Goal: Task Accomplishment & Management: Manage account settings

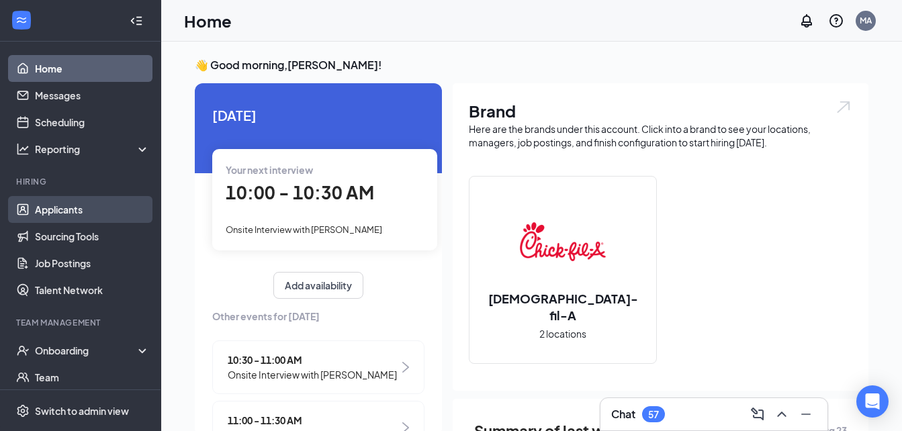
click at [77, 206] on link "Applicants" at bounding box center [92, 209] width 115 height 27
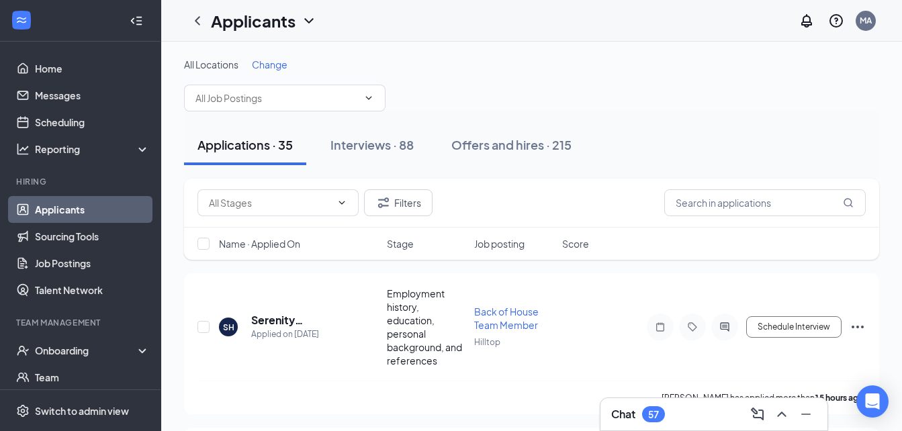
click at [271, 62] on span "Change" at bounding box center [270, 64] width 36 height 12
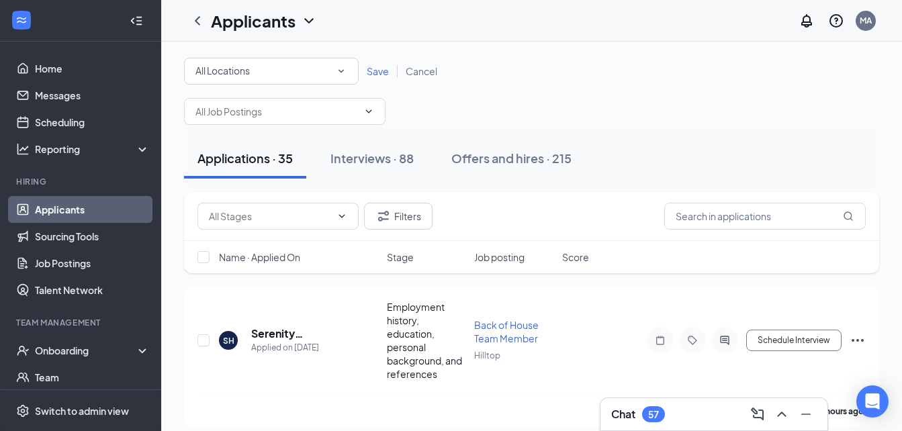
click at [339, 70] on icon "SmallChevronDown" at bounding box center [340, 71] width 5 height 3
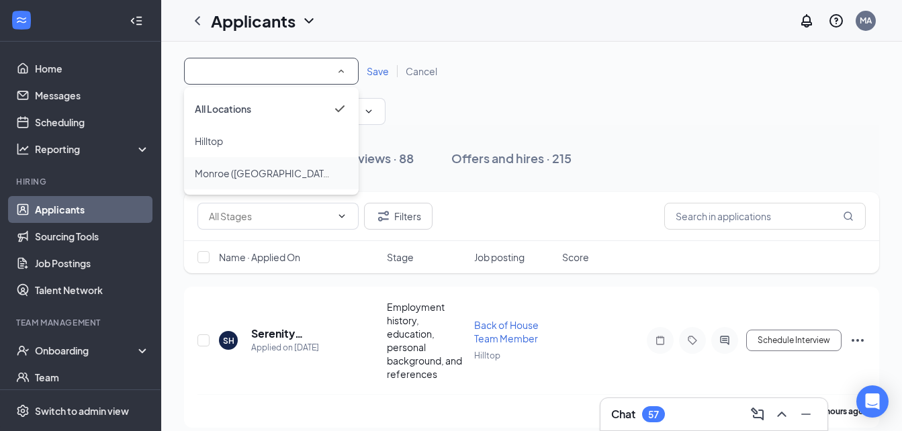
click at [222, 175] on span "Monroe ([GEOGRAPHIC_DATA])" at bounding box center [265, 173] width 140 height 12
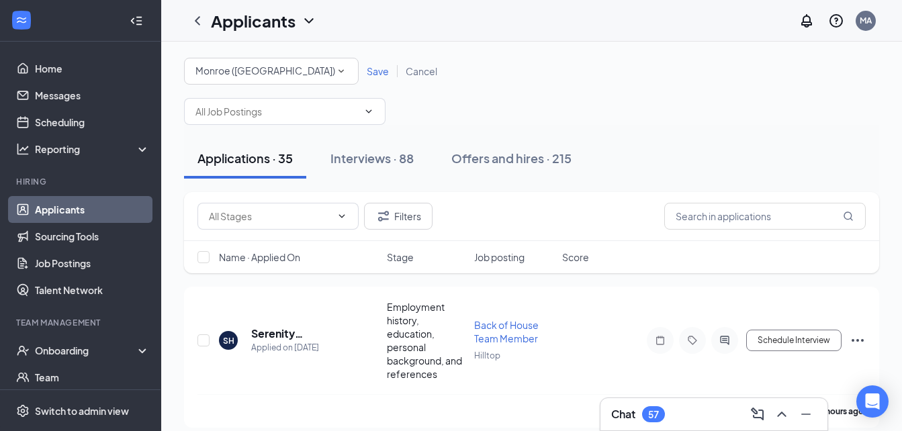
click at [385, 73] on span "Save" at bounding box center [378, 71] width 22 height 12
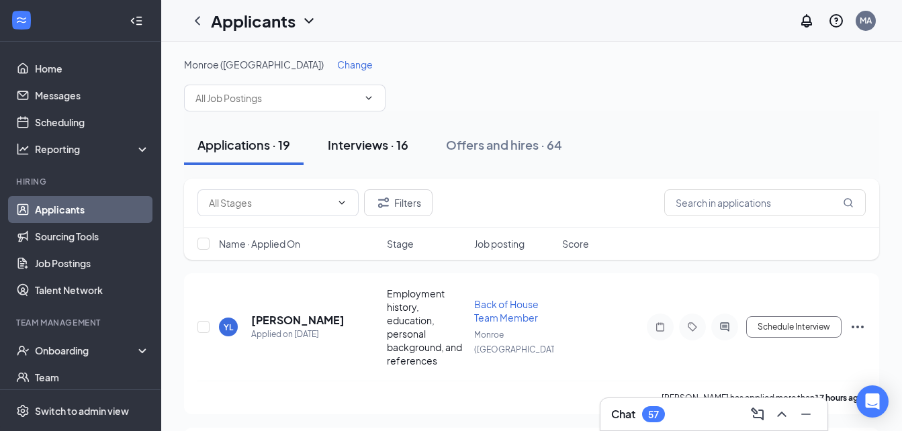
click at [355, 146] on div "Interviews · 16" at bounding box center [368, 144] width 81 height 17
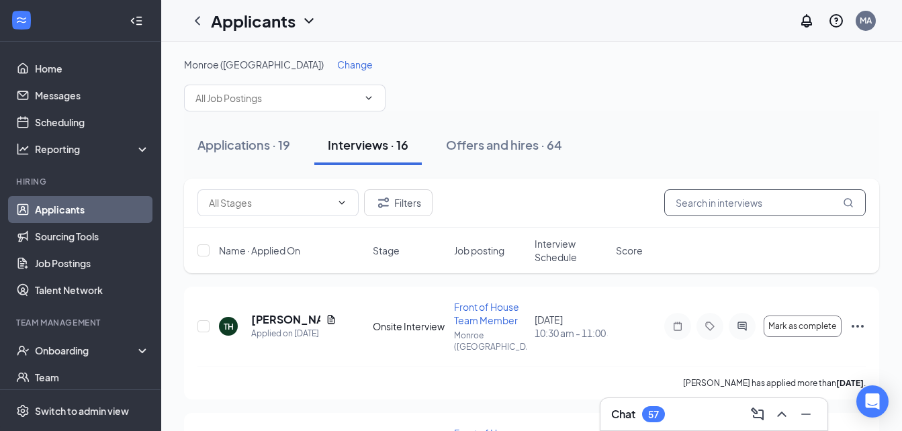
click at [694, 205] on input "text" at bounding box center [764, 202] width 201 height 27
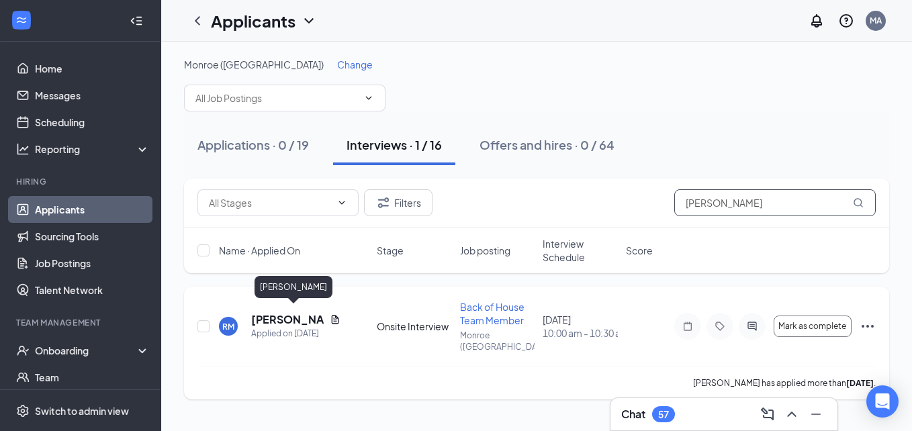
type input "[PERSON_NAME]"
click at [261, 314] on h5 "[PERSON_NAME]" at bounding box center [287, 319] width 73 height 15
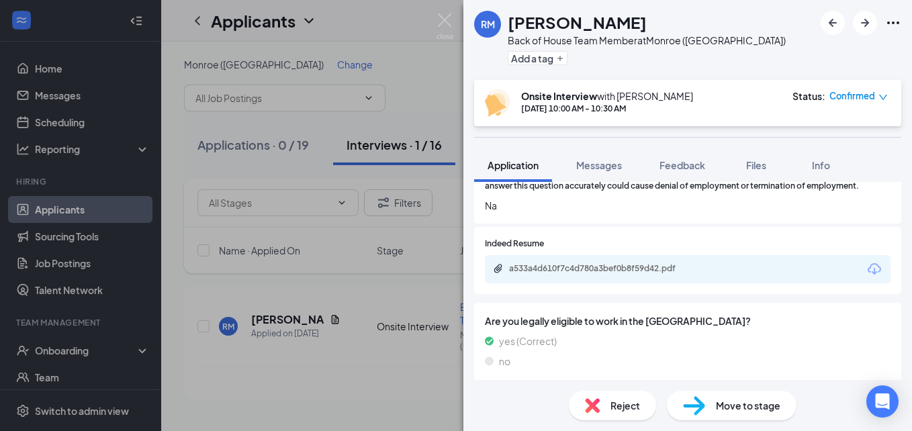
scroll to position [567, 0]
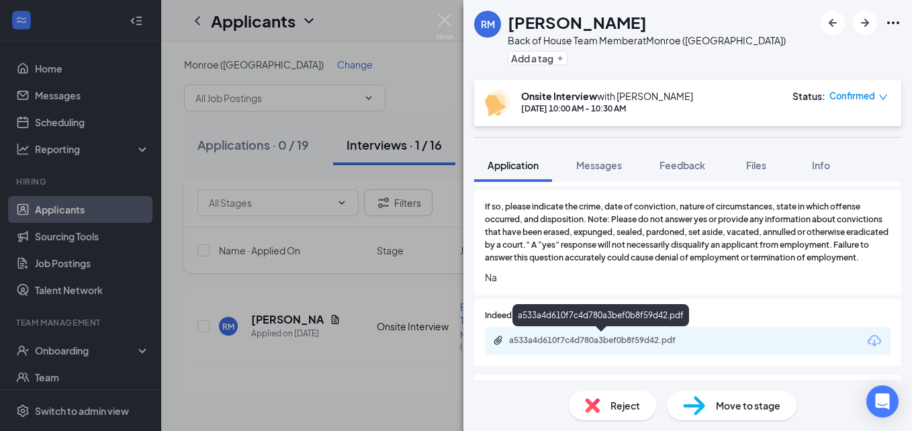
click at [626, 338] on div "a533a4d610f7c4d780a3bef0b8f59d42.pdf" at bounding box center [603, 340] width 188 height 11
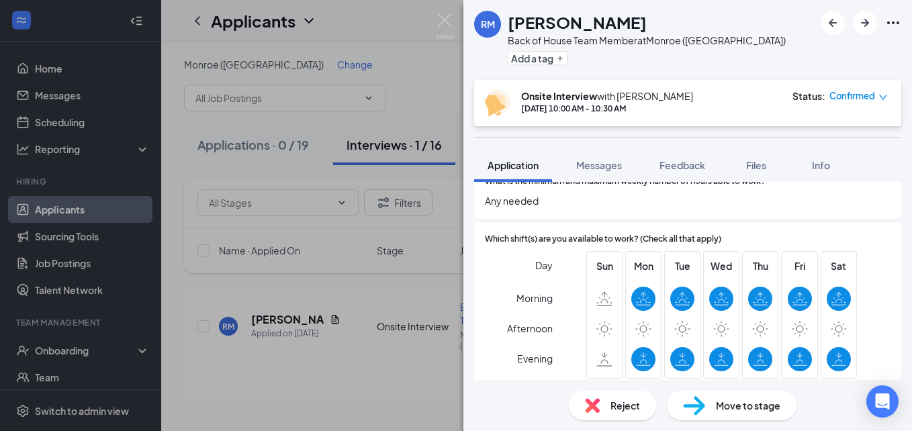
scroll to position [1077, 0]
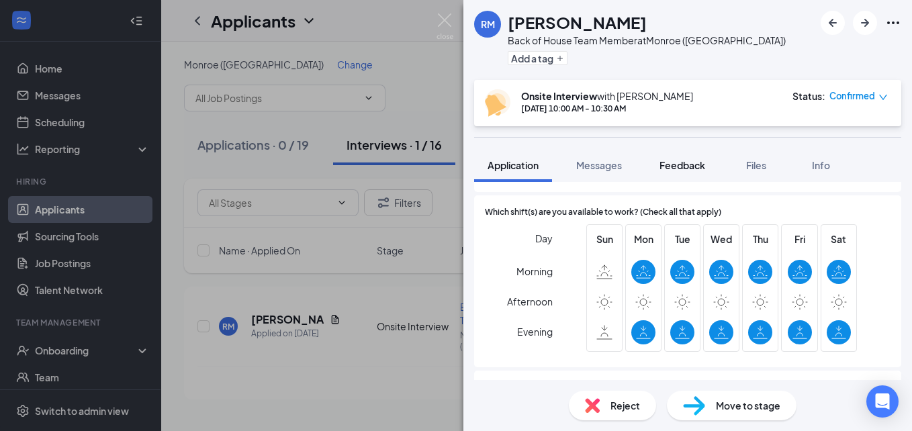
click at [678, 160] on span "Feedback" at bounding box center [682, 165] width 46 height 12
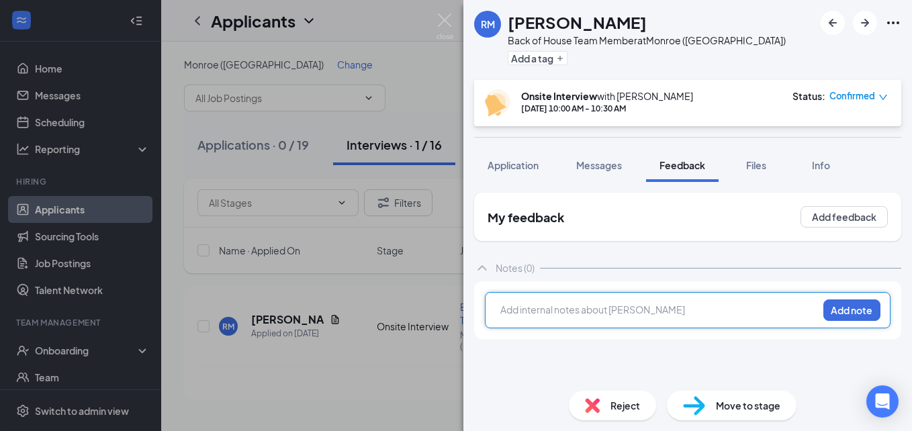
click at [606, 312] on div at bounding box center [659, 310] width 316 height 14
click at [830, 316] on button "Add note" at bounding box center [851, 309] width 57 height 21
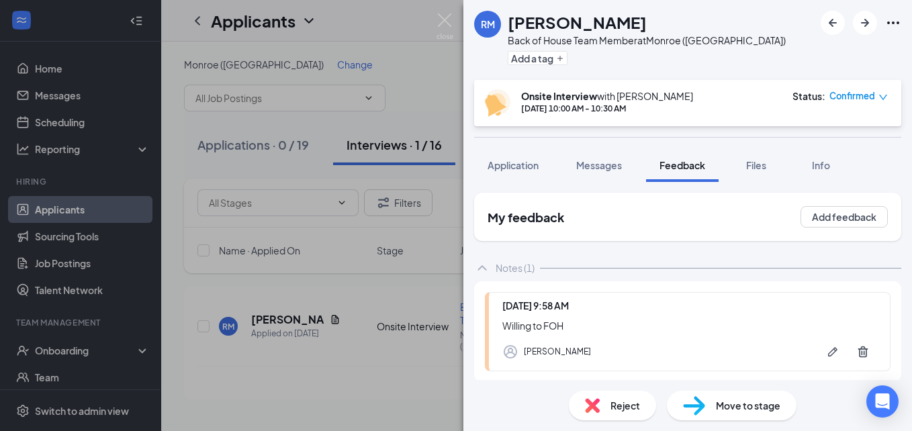
click at [588, 320] on div "Willing to FOH" at bounding box center [689, 325] width 374 height 15
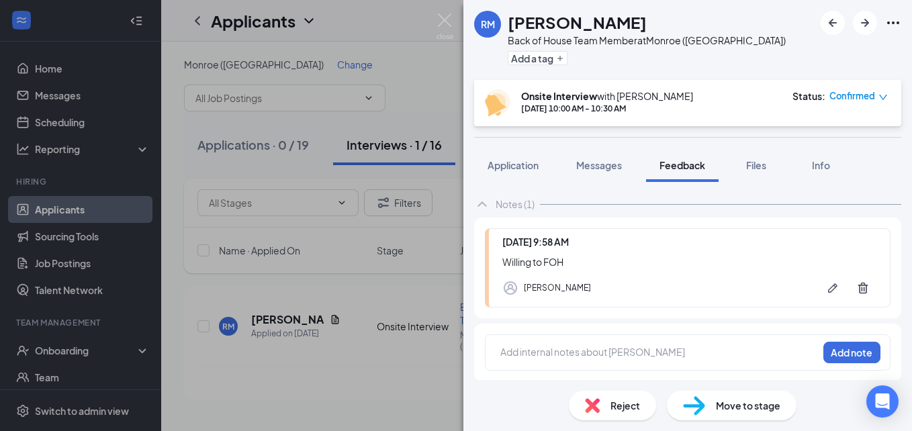
scroll to position [65, 0]
click at [527, 164] on span "Application" at bounding box center [512, 165] width 51 height 12
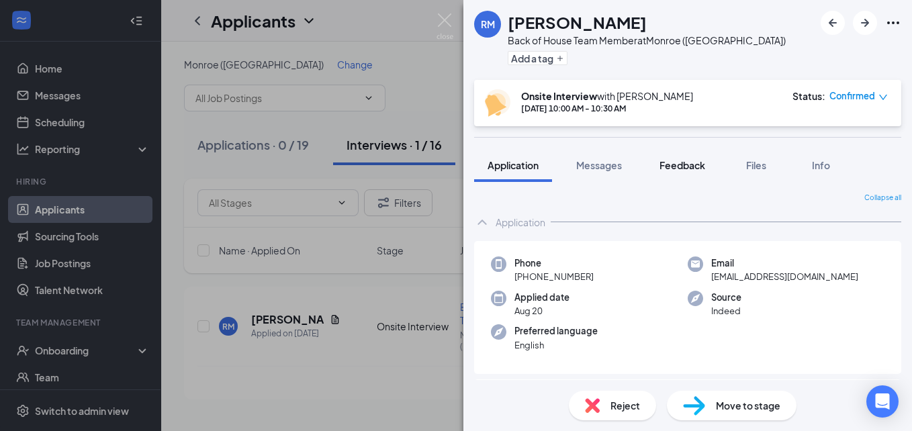
click at [688, 161] on span "Feedback" at bounding box center [682, 165] width 46 height 12
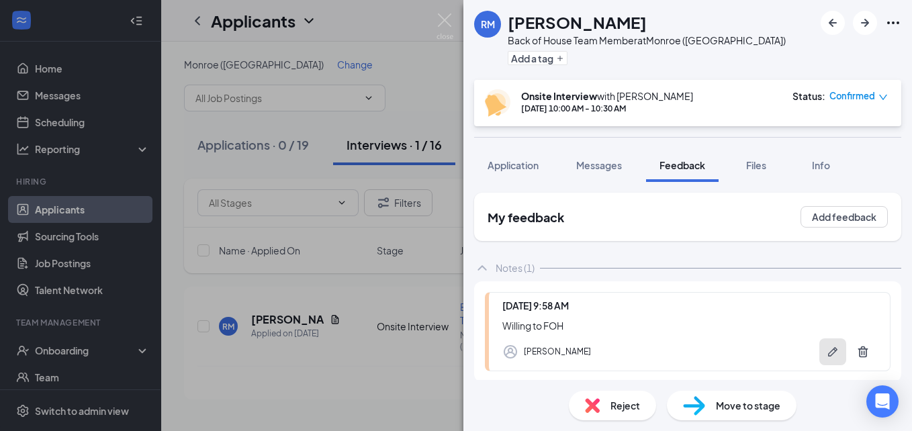
click at [826, 354] on icon "Pen" at bounding box center [832, 351] width 13 height 13
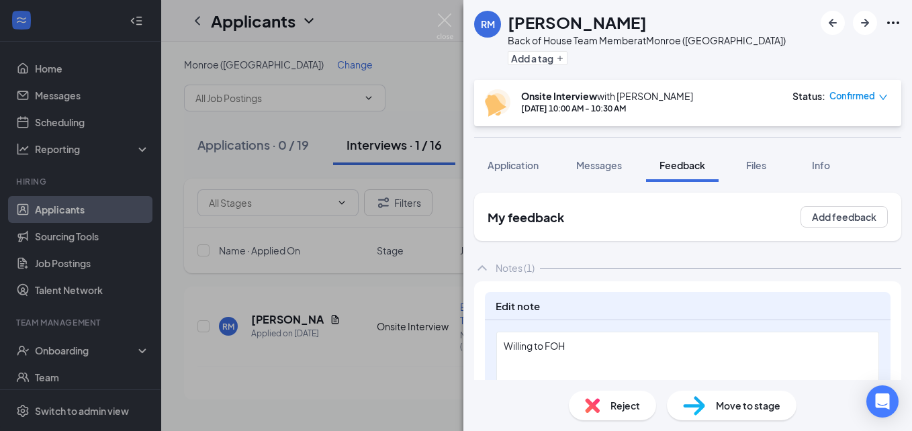
click at [579, 346] on div "Willing to FOH" at bounding box center [688, 346] width 368 height 14
click at [731, 353] on div "Willing to FOH, ideal schedule 630-230 T-Sat Sepyt" at bounding box center [687, 365] width 383 height 67
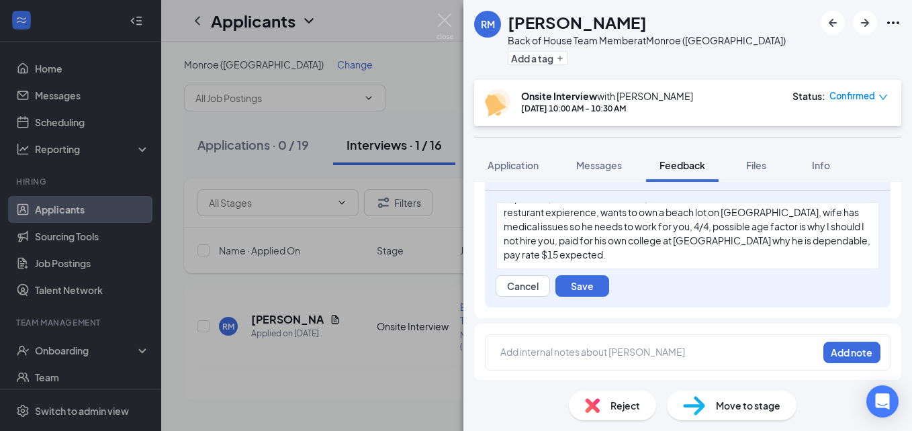
scroll to position [131, 0]
click at [585, 279] on button "Save" at bounding box center [582, 284] width 54 height 21
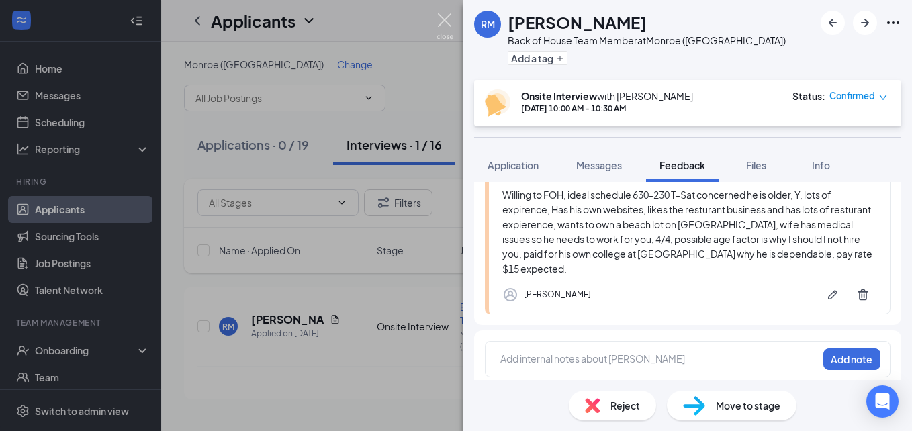
click at [448, 16] on img at bounding box center [444, 26] width 17 height 26
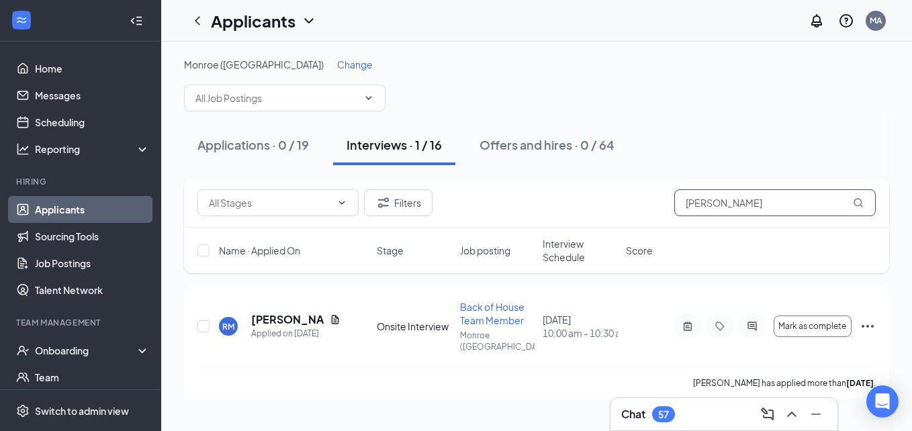
click at [730, 205] on input "[PERSON_NAME]" at bounding box center [774, 202] width 201 height 27
type input "r"
type input "mylee"
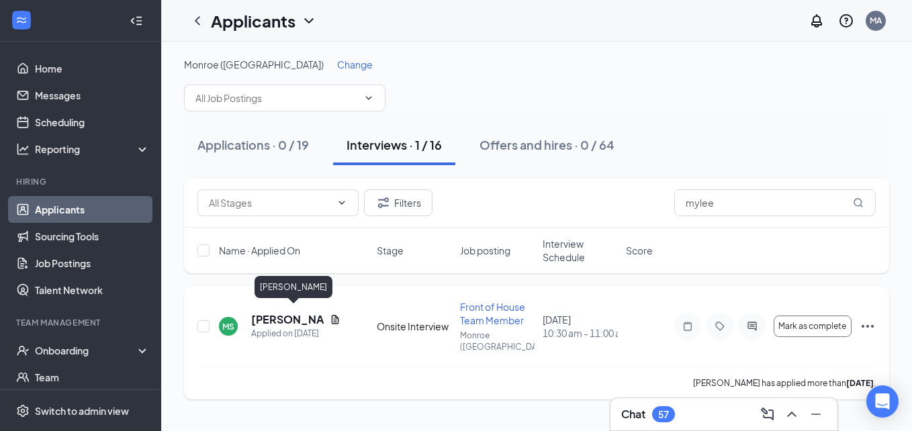
click at [267, 312] on h5 "[PERSON_NAME]" at bounding box center [287, 319] width 73 height 15
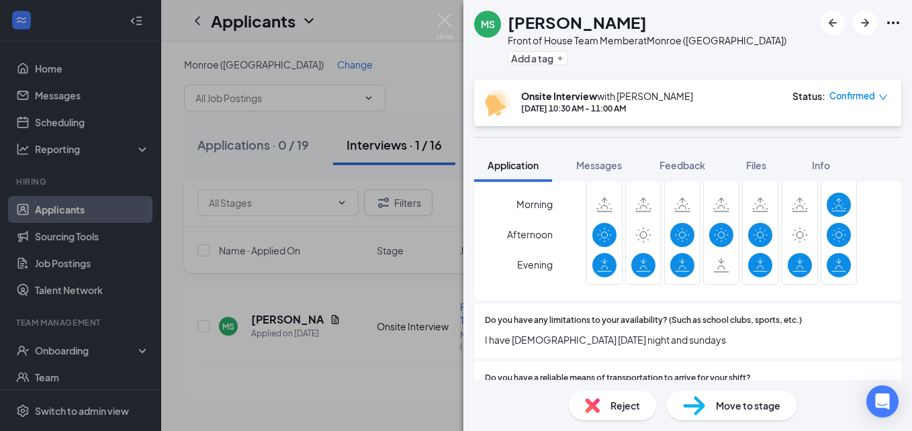
scroll to position [1209, 0]
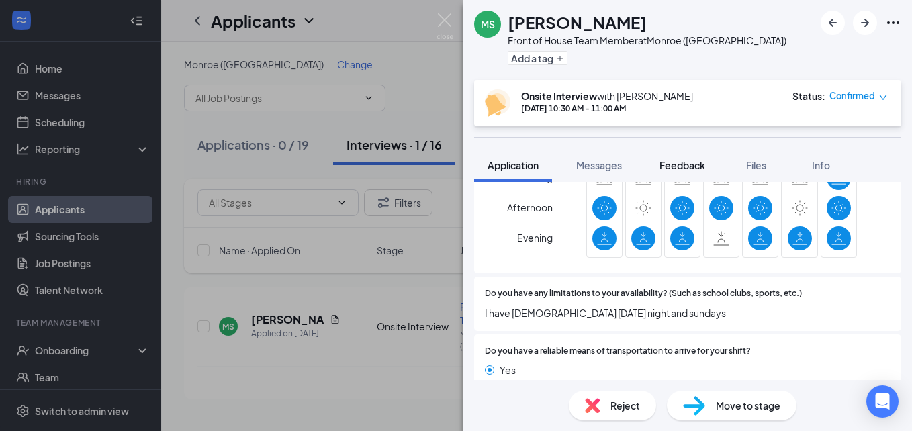
click at [682, 157] on button "Feedback" at bounding box center [682, 165] width 73 height 34
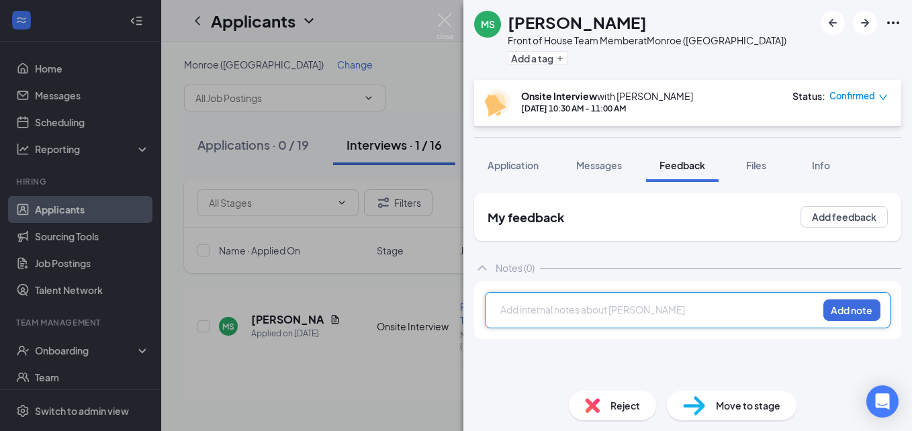
click at [634, 311] on div at bounding box center [659, 310] width 316 height 14
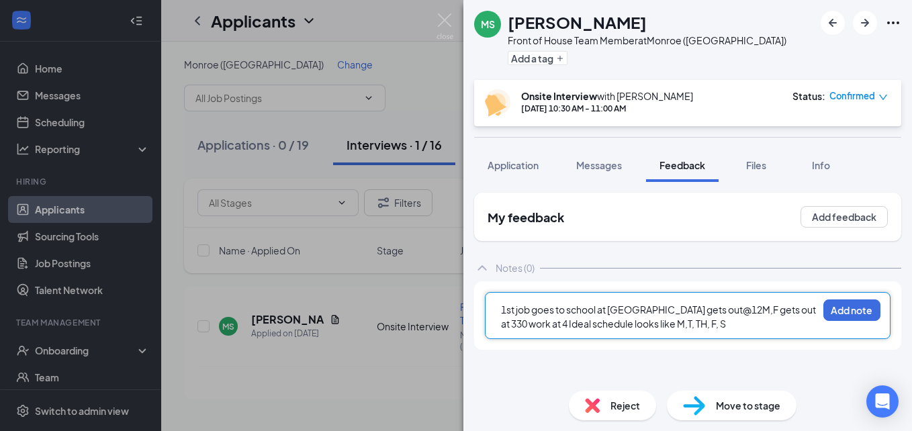
click at [714, 322] on div "1st job goes to school at [GEOGRAPHIC_DATA] gets out @12 M,F gets out at 330 wo…" at bounding box center [659, 317] width 316 height 28
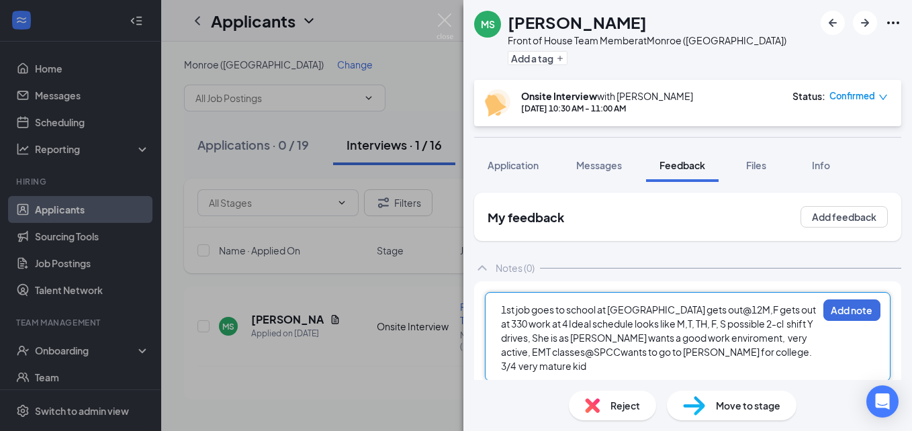
click at [767, 353] on span "wants to go to [PERSON_NAME] for college. 3/4 very mature kid" at bounding box center [657, 359] width 312 height 26
click at [551, 372] on div "1st job goes to school at [GEOGRAPHIC_DATA] gets out @12 M,F gets out at 330 wo…" at bounding box center [659, 338] width 316 height 71
click at [520, 166] on span "Application" at bounding box center [512, 165] width 51 height 12
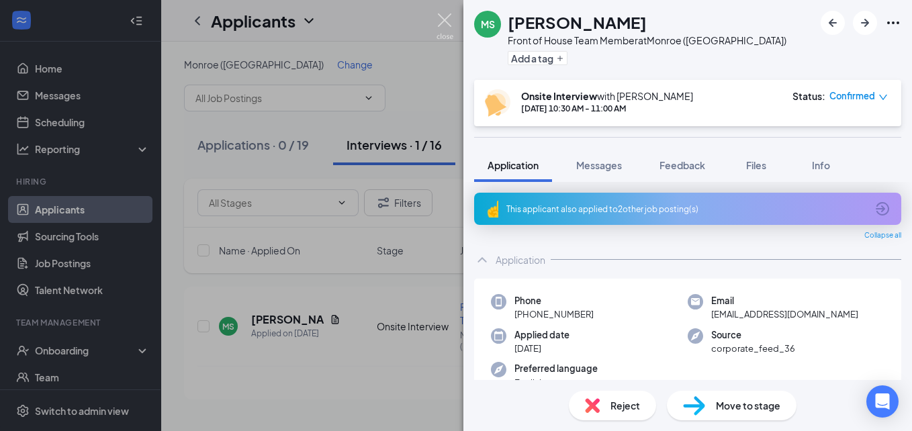
click at [445, 21] on img at bounding box center [444, 26] width 17 height 26
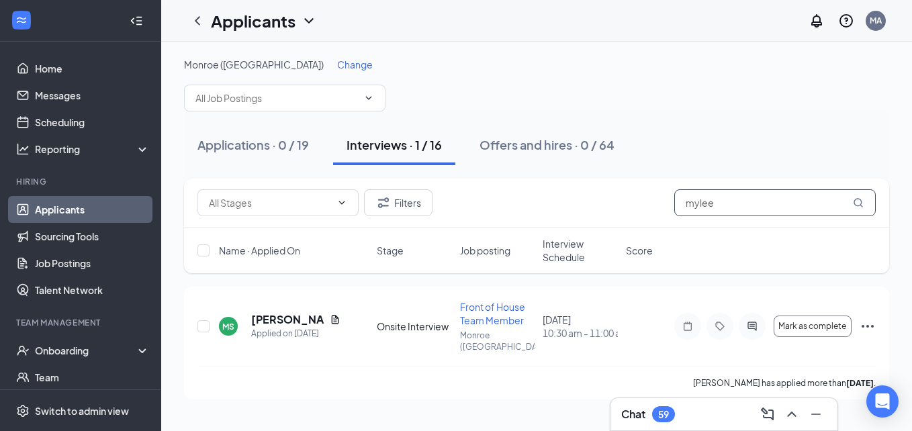
click at [765, 207] on input "mylee" at bounding box center [774, 202] width 201 height 27
type input "m"
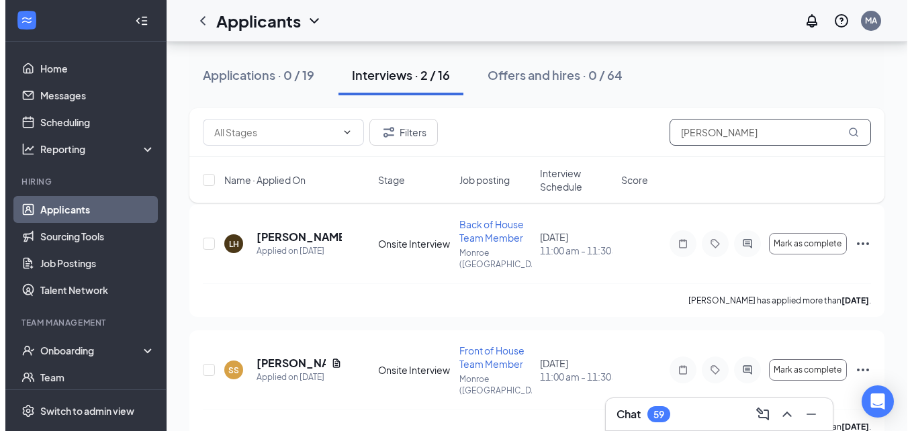
scroll to position [88, 0]
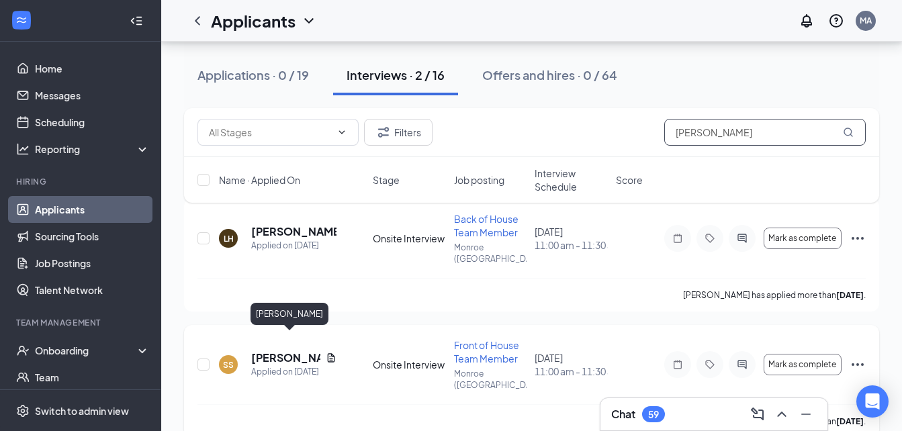
type input "[PERSON_NAME]"
click at [289, 351] on h5 "[PERSON_NAME]" at bounding box center [285, 358] width 69 height 15
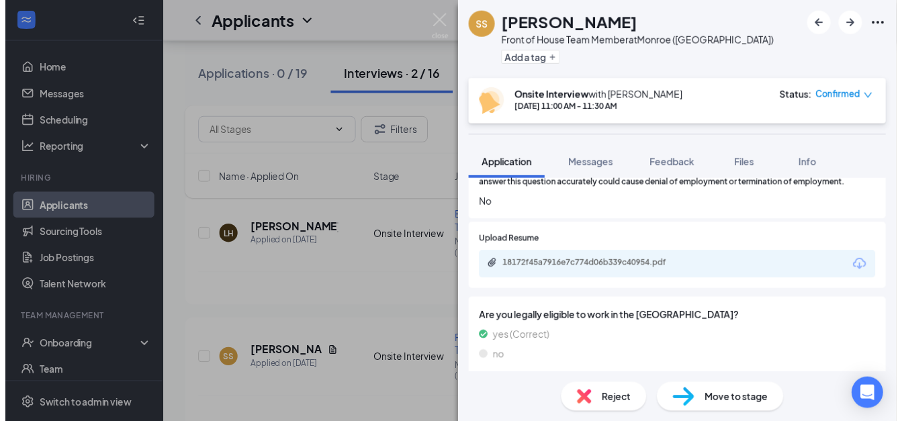
scroll to position [618, 0]
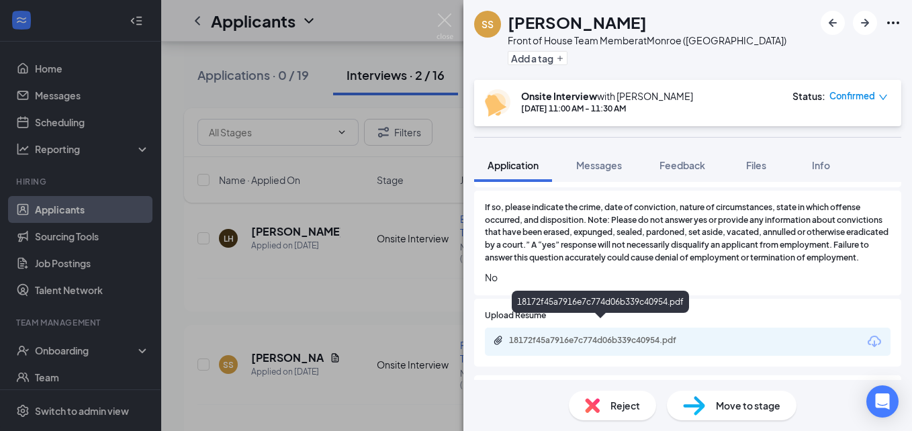
click at [609, 335] on div "18172f45a7916e7c774d06b339c40954.pdf" at bounding box center [603, 340] width 188 height 11
click at [441, 10] on div "SS [PERSON_NAME] Front of House Team Member at [GEOGRAPHIC_DATA] ([GEOGRAPHIC_D…" at bounding box center [456, 215] width 912 height 431
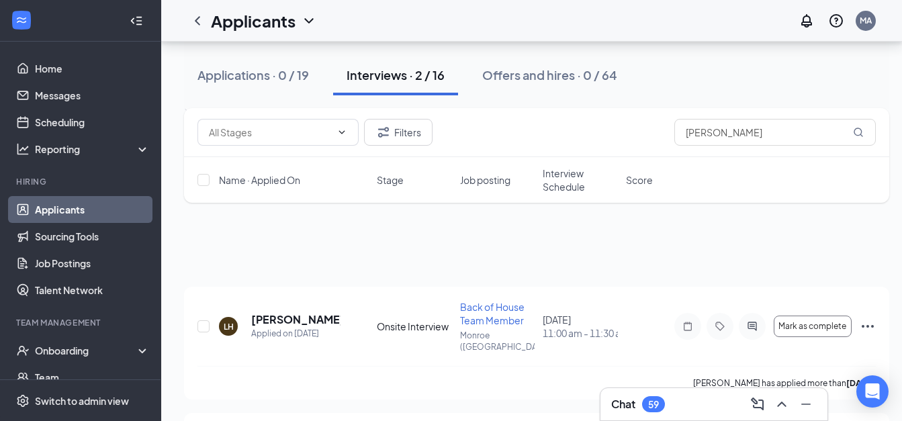
scroll to position [88, 0]
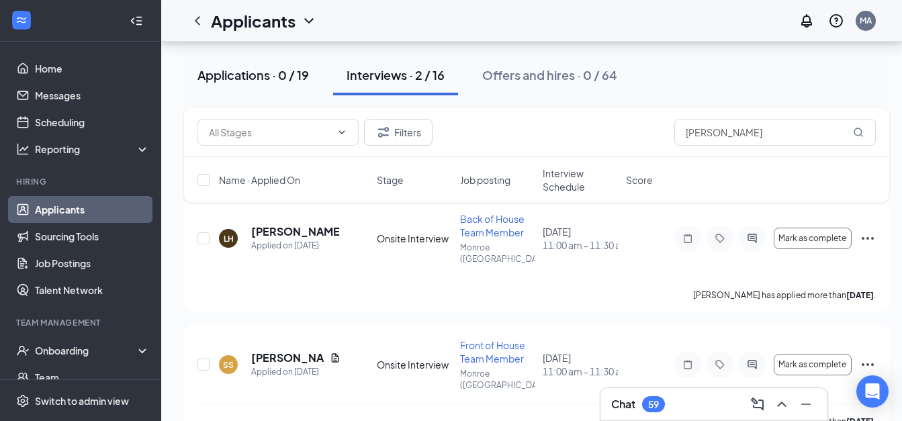
click at [237, 83] on button "Applications · 0 / 19" at bounding box center [253, 75] width 138 height 40
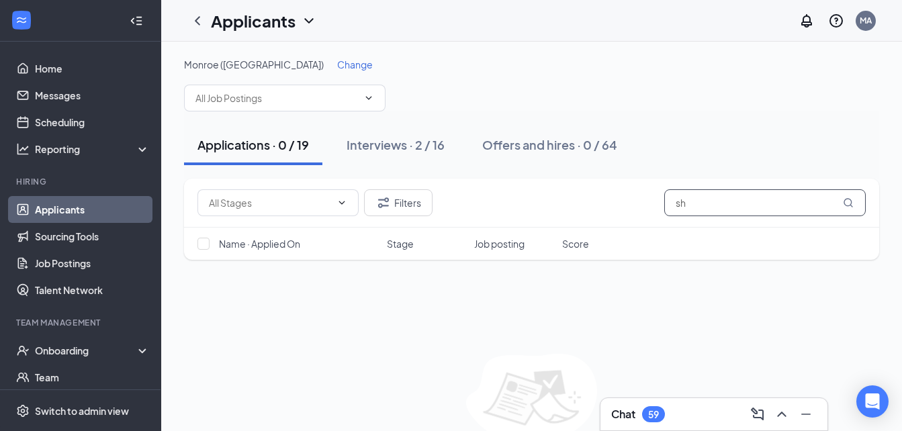
type input "s"
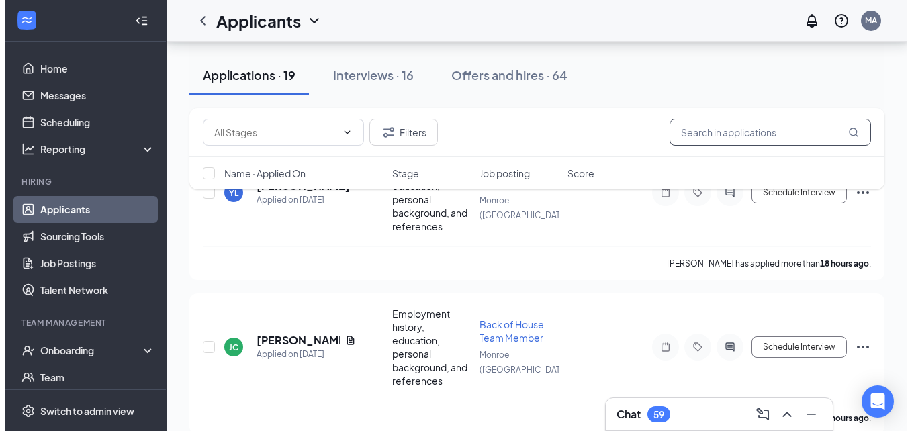
scroll to position [107, 0]
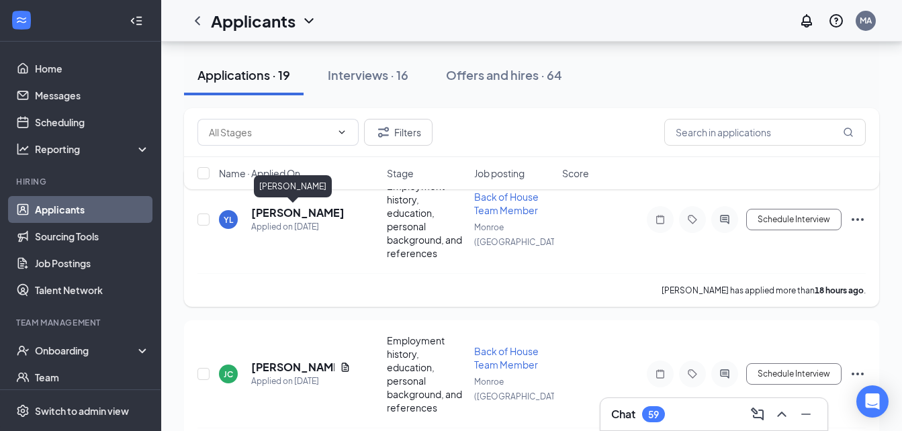
click at [267, 212] on h5 "[PERSON_NAME]" at bounding box center [297, 212] width 93 height 15
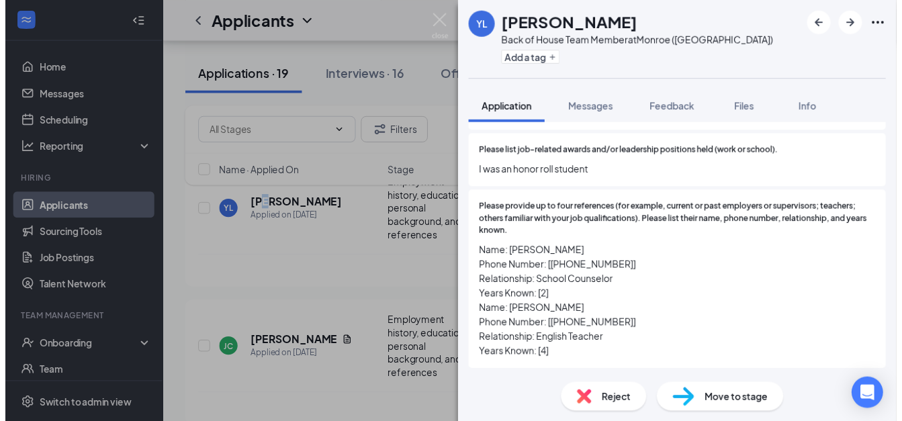
scroll to position [1569, 0]
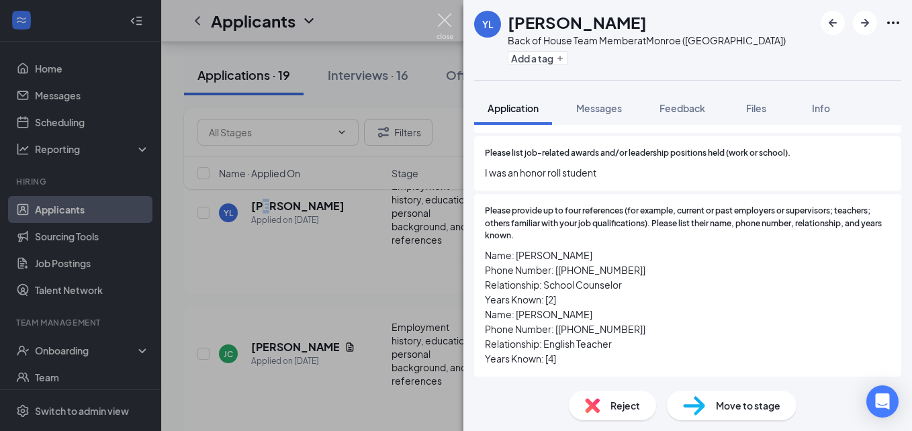
click at [444, 21] on img at bounding box center [444, 26] width 17 height 26
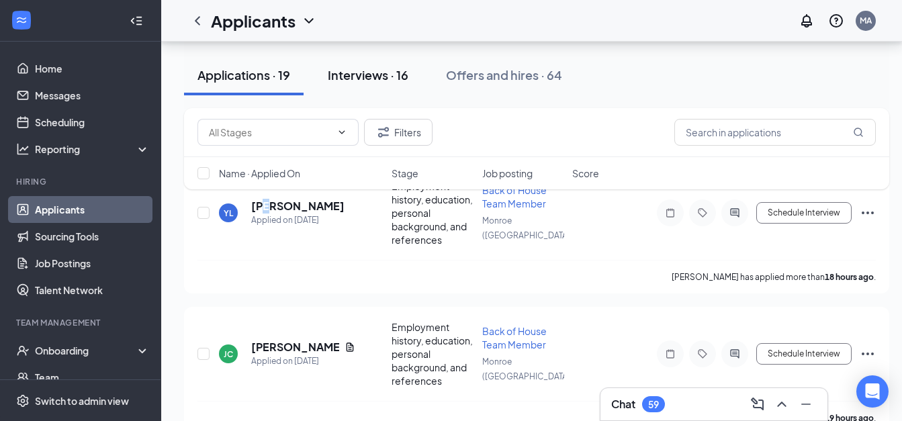
click at [369, 73] on div "Interviews · 16" at bounding box center [368, 74] width 81 height 17
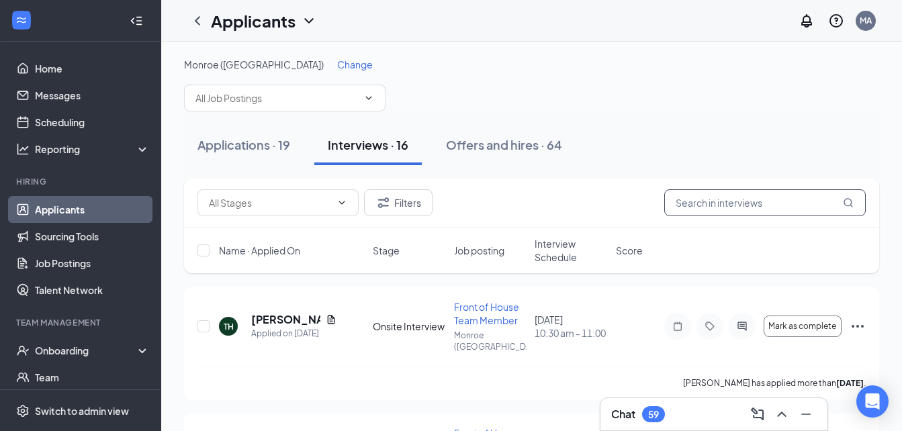
click at [702, 207] on input "text" at bounding box center [764, 202] width 201 height 27
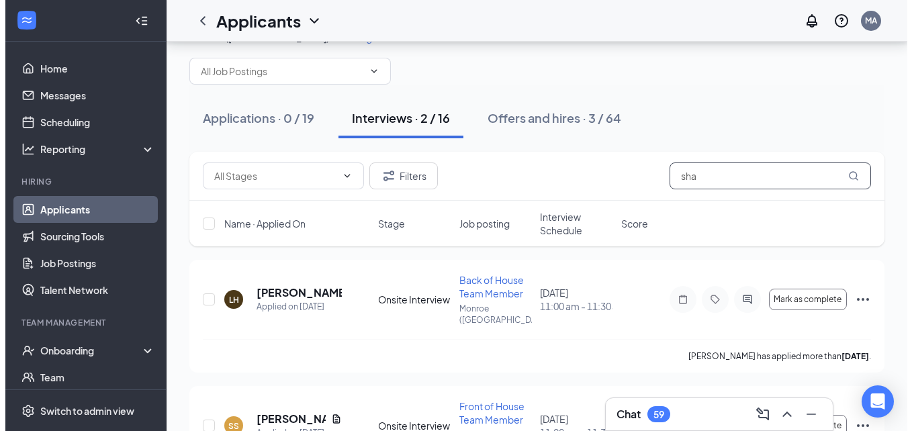
scroll to position [88, 0]
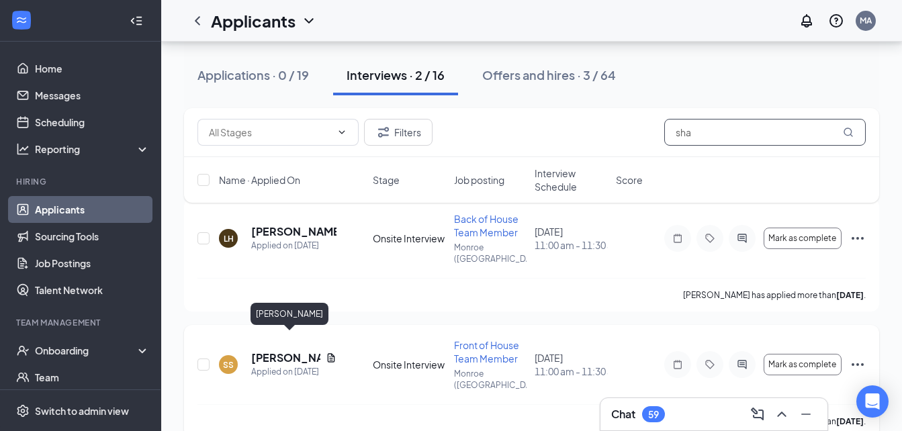
type input "sha"
click at [287, 351] on h5 "[PERSON_NAME]" at bounding box center [285, 358] width 69 height 15
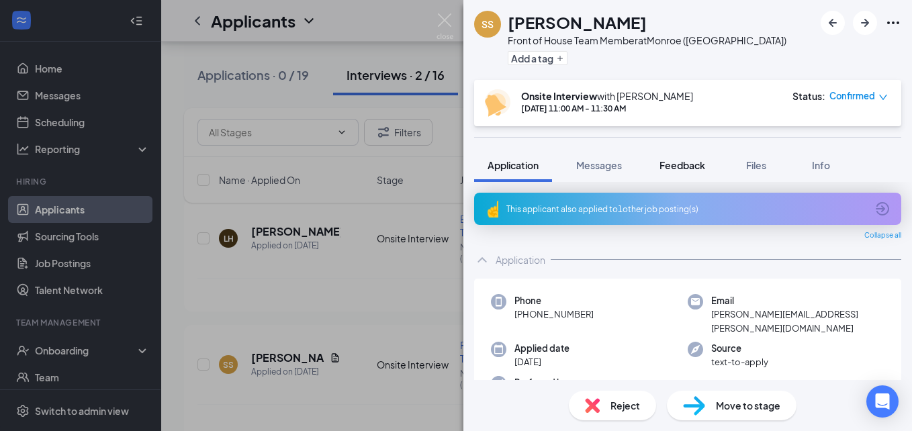
click at [680, 161] on span "Feedback" at bounding box center [682, 165] width 46 height 12
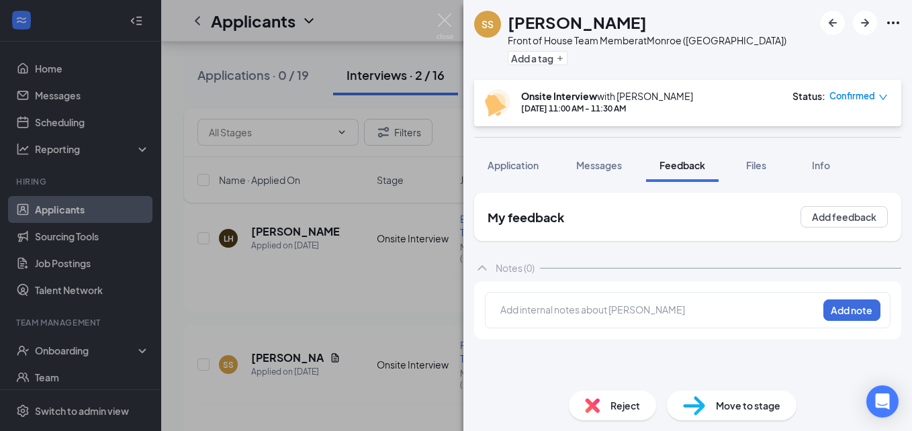
click at [579, 306] on div at bounding box center [659, 310] width 316 height 14
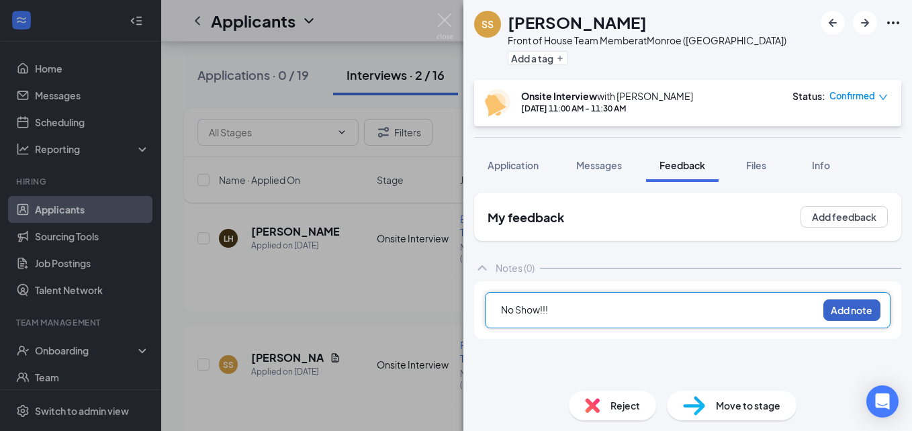
click at [836, 318] on button "Add note" at bounding box center [851, 309] width 57 height 21
